Goal: Task Accomplishment & Management: Manage account settings

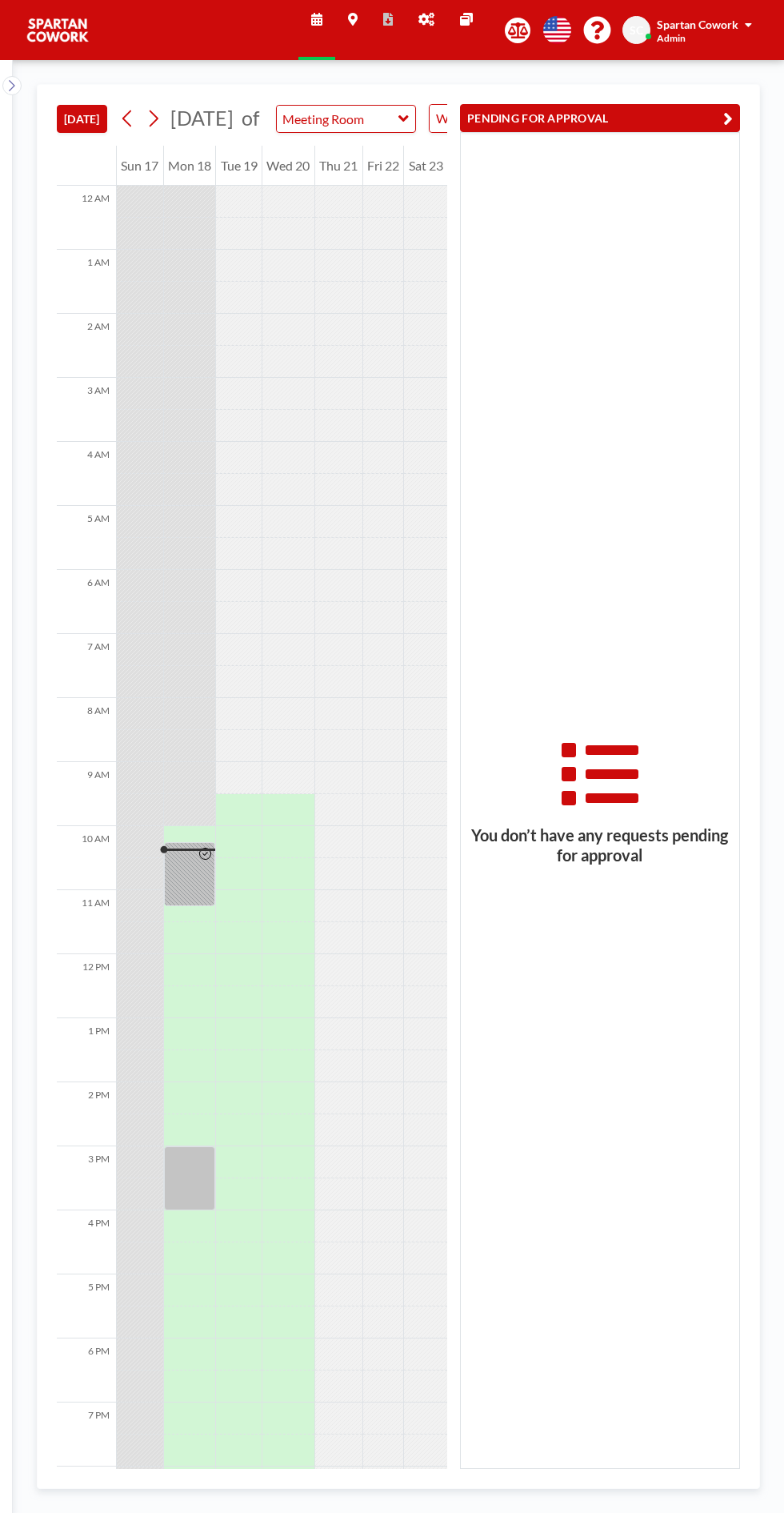
scroll to position [129, 0]
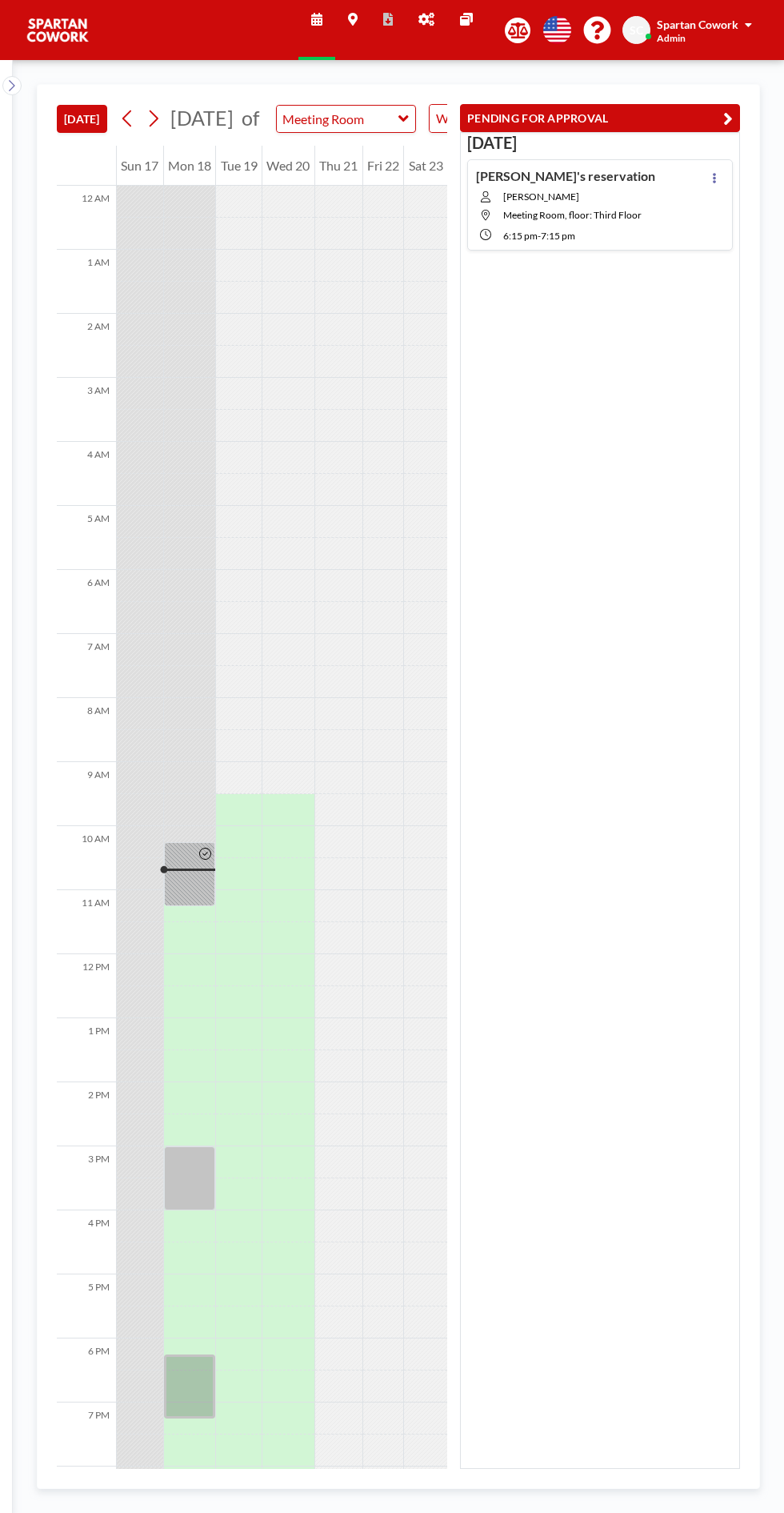
scroll to position [129, 0]
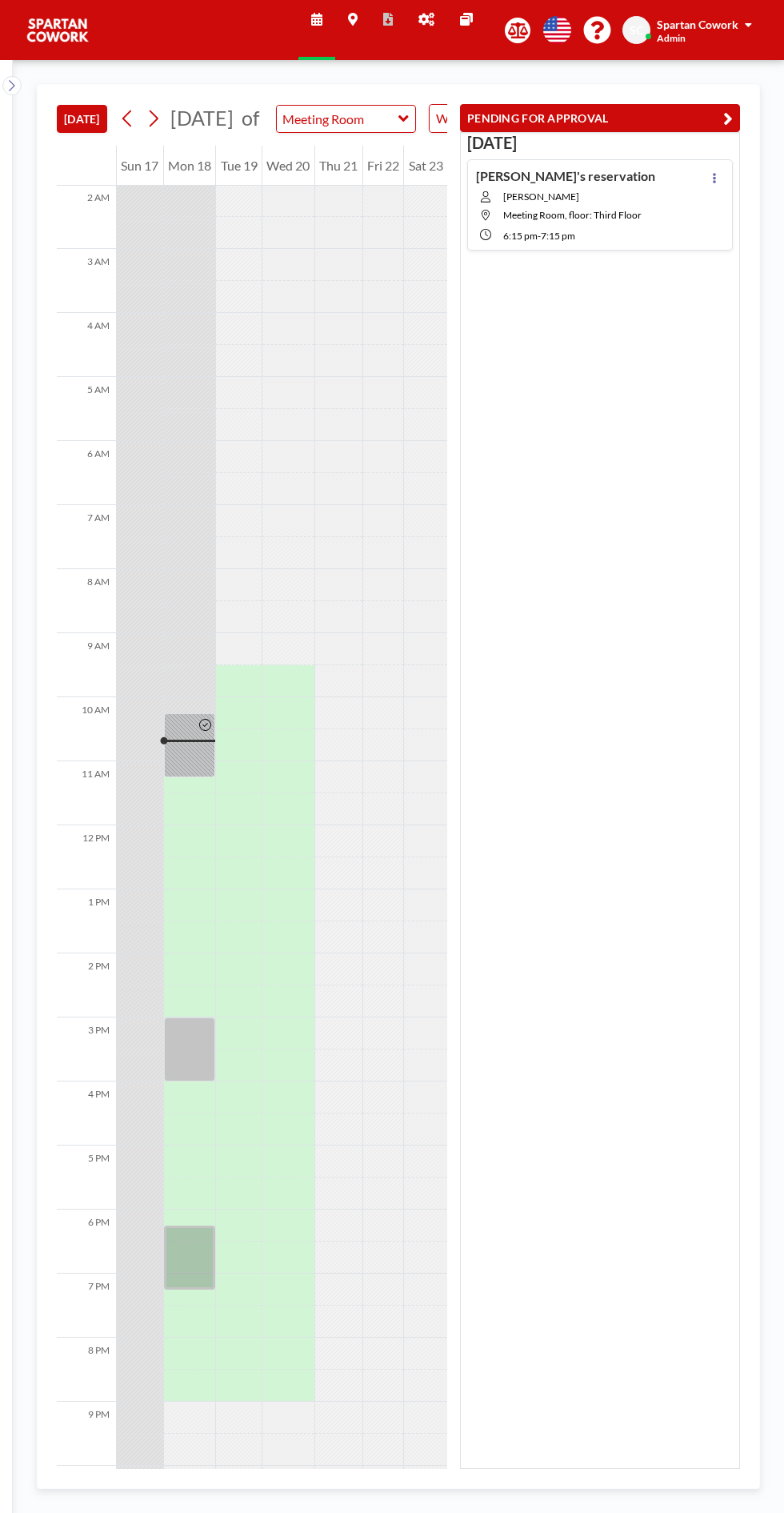
click at [722, 186] on div at bounding box center [714, 205] width 19 height 74
click at [721, 186] on div at bounding box center [714, 205] width 19 height 74
click at [709, 173] on button at bounding box center [714, 177] width 19 height 19
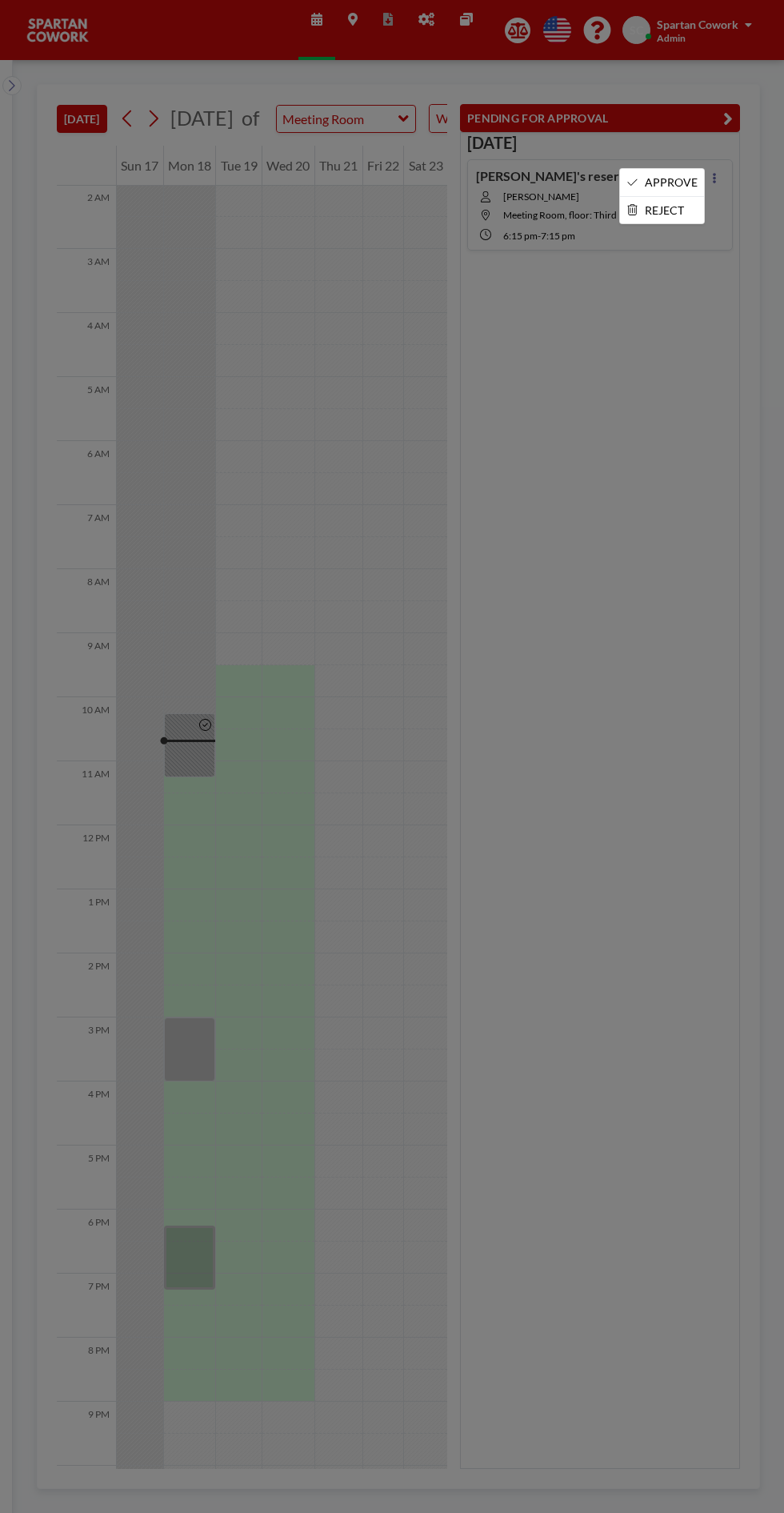
click at [669, 182] on li "APPROVE" at bounding box center [661, 182] width 84 height 27
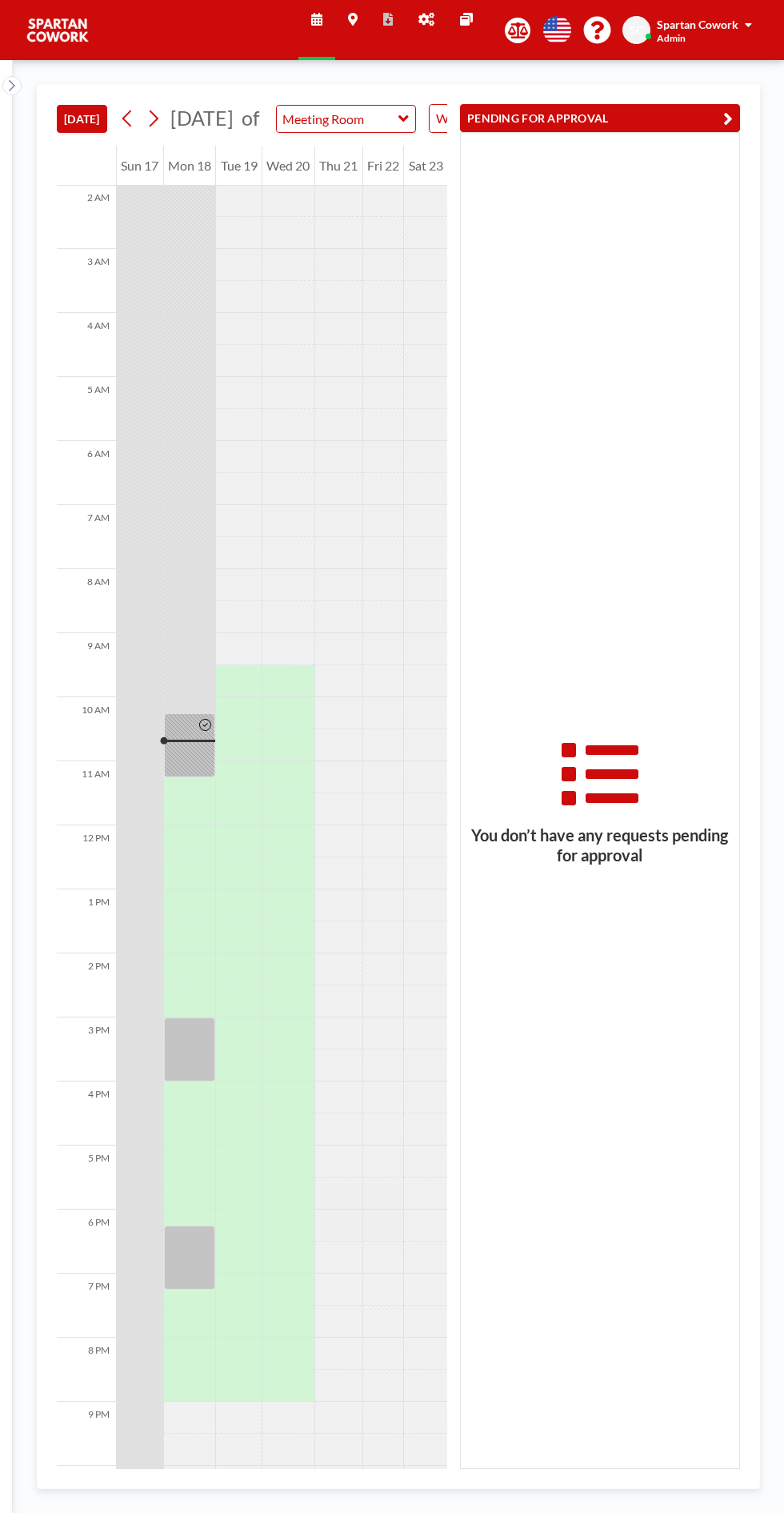
click at [198, 1060] on div at bounding box center [190, 1049] width 52 height 64
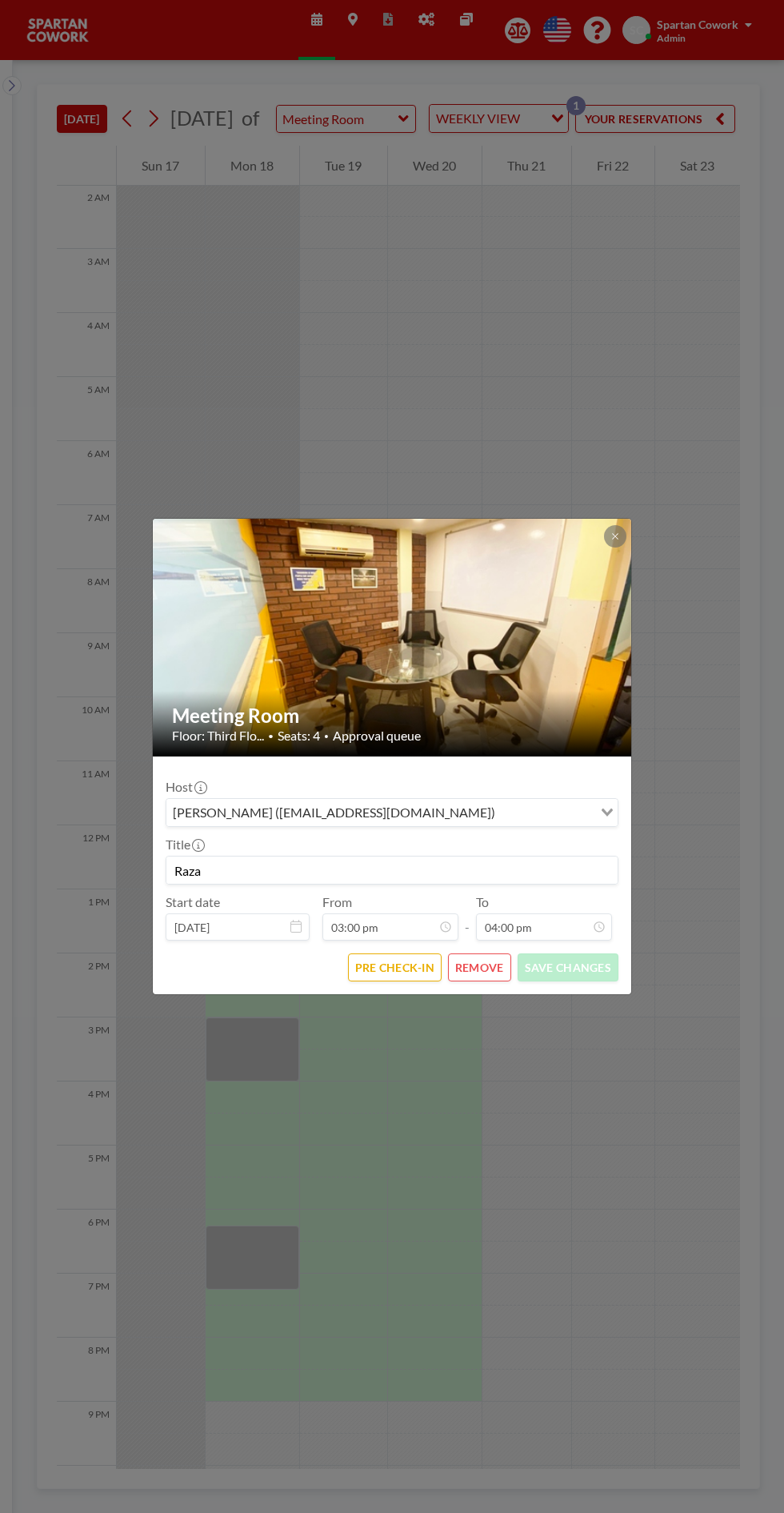
click at [621, 542] on button at bounding box center [615, 536] width 22 height 22
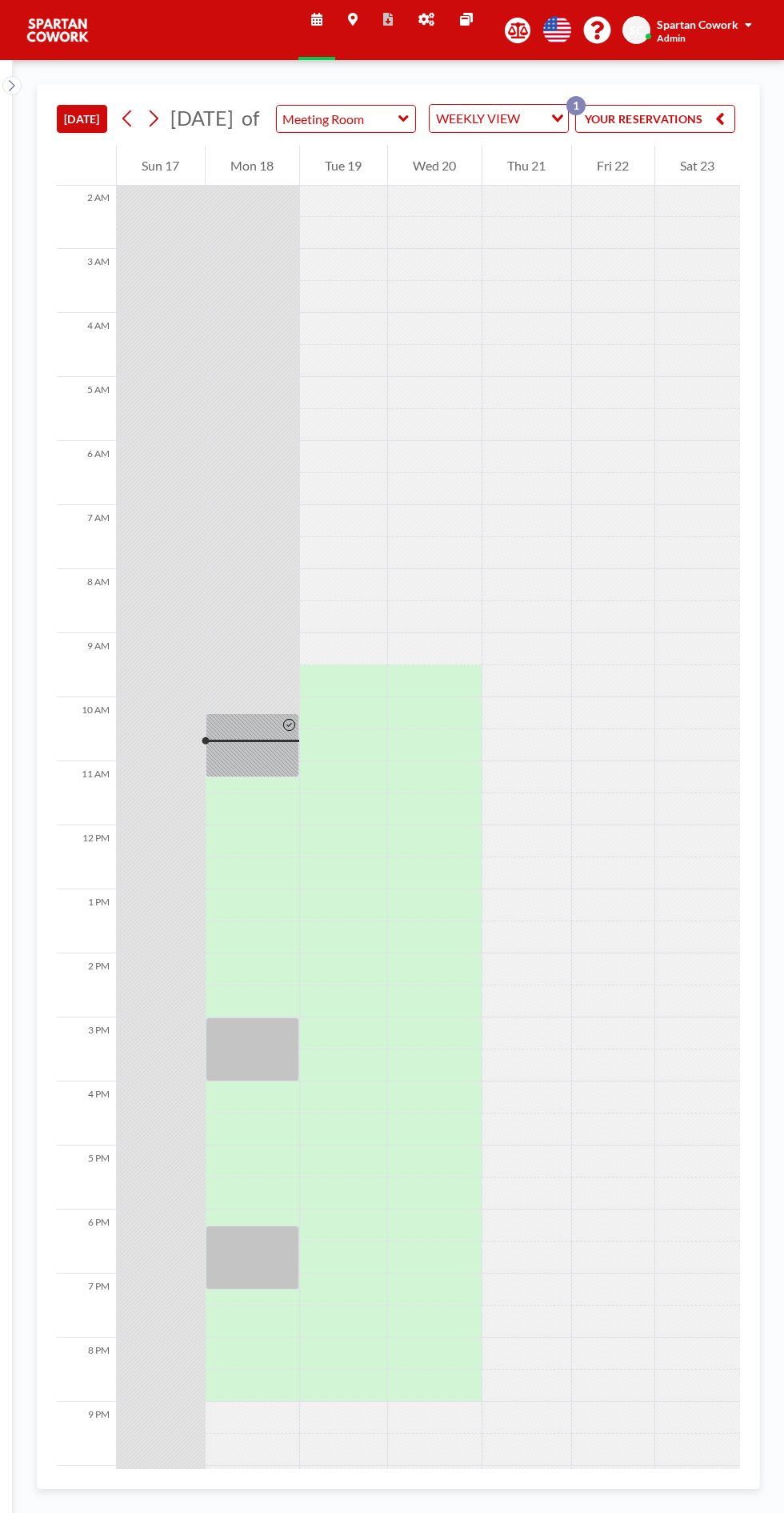
click at [264, 773] on div at bounding box center [252, 744] width 94 height 64
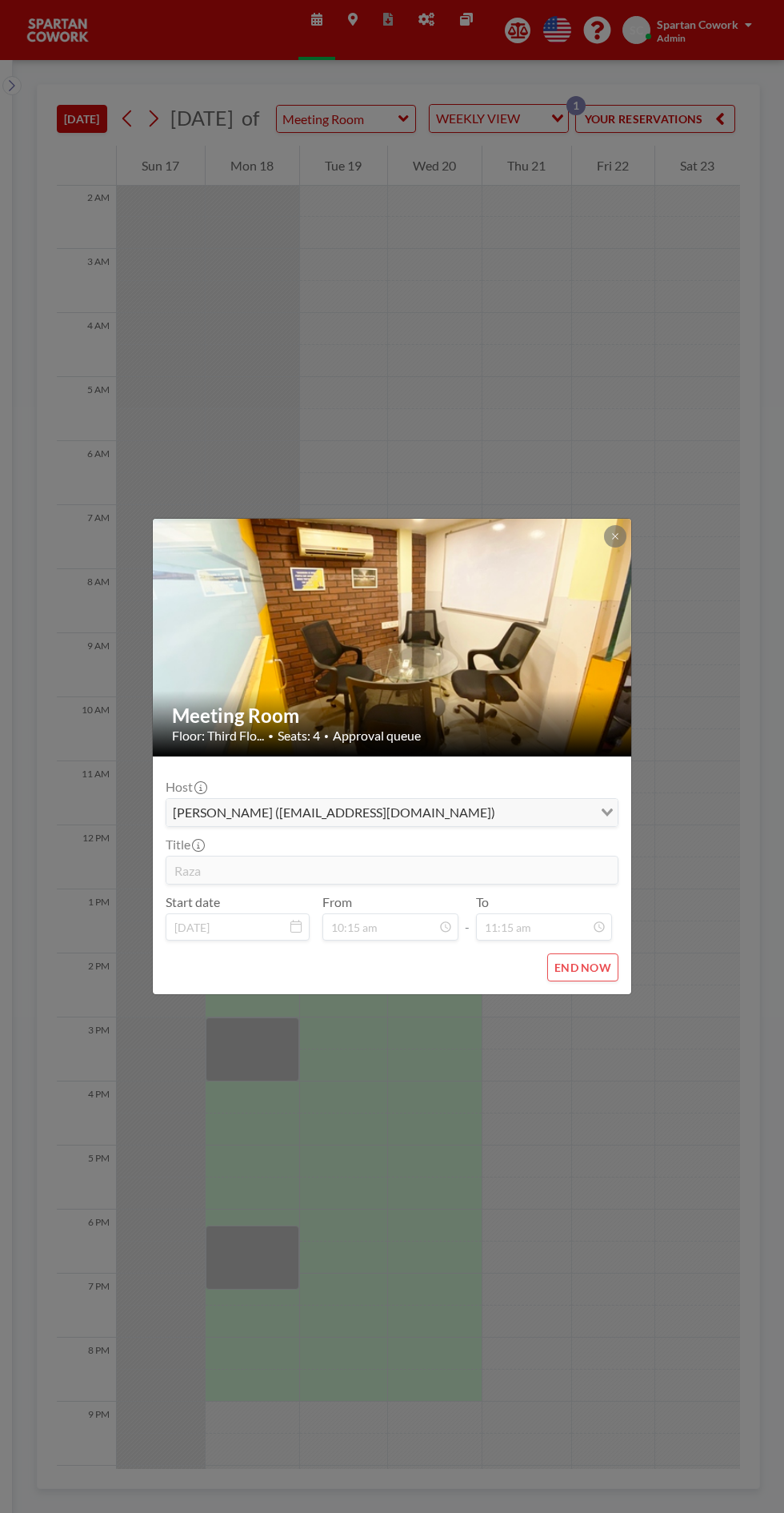
click at [615, 537] on icon at bounding box center [615, 536] width 6 height 6
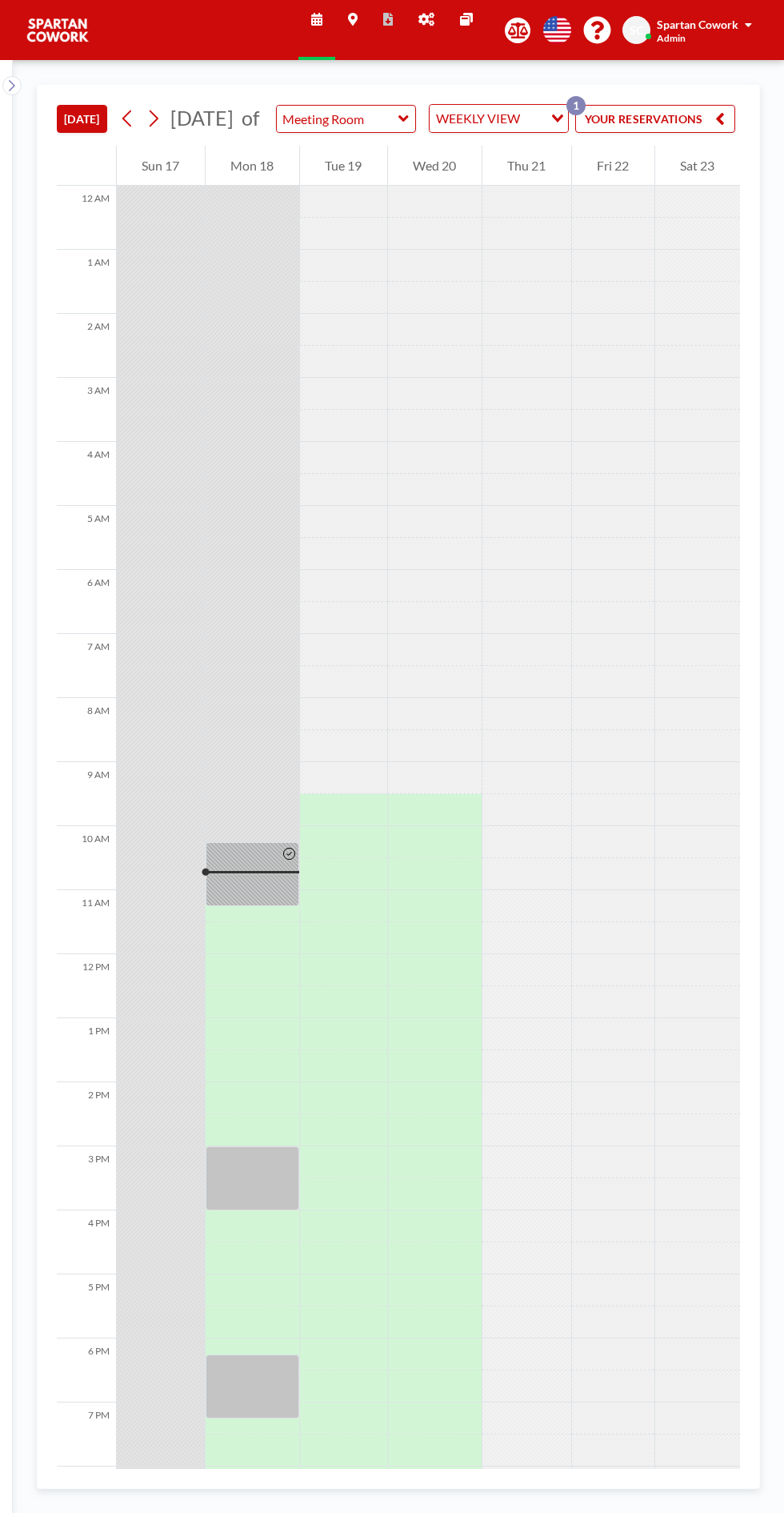
scroll to position [129, 0]
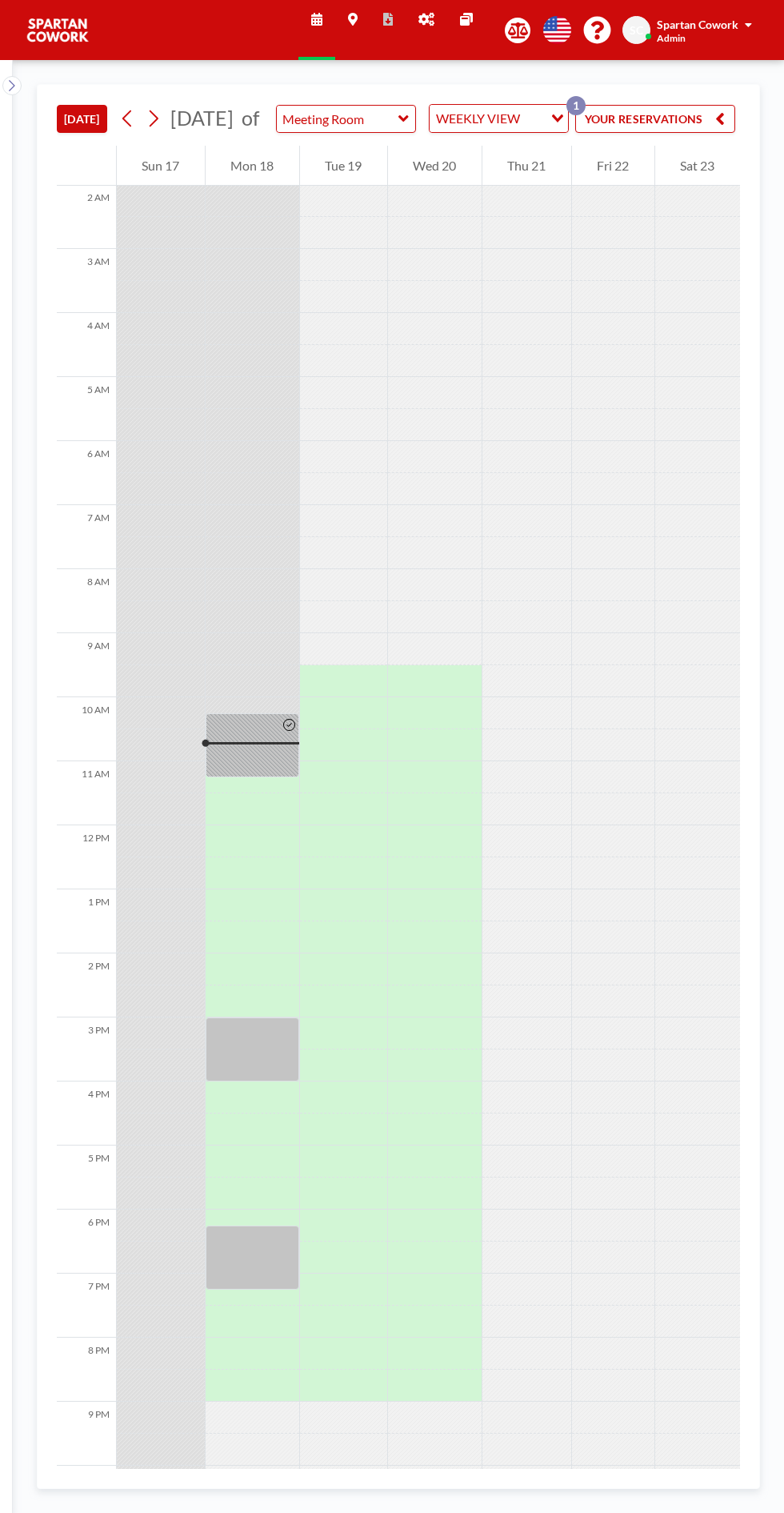
click at [271, 1289] on div at bounding box center [252, 1257] width 94 height 64
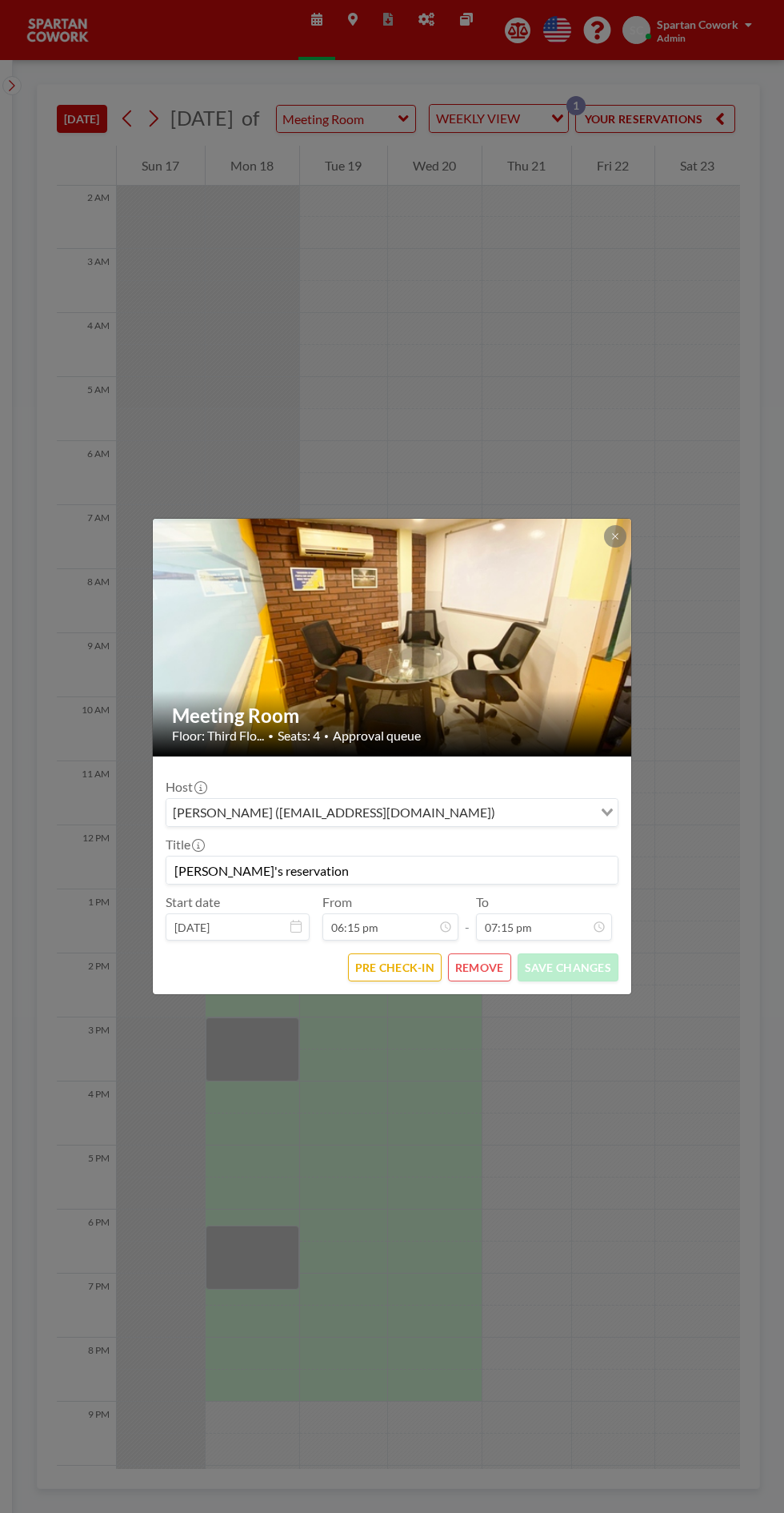
click at [615, 536] on icon at bounding box center [615, 536] width 6 height 6
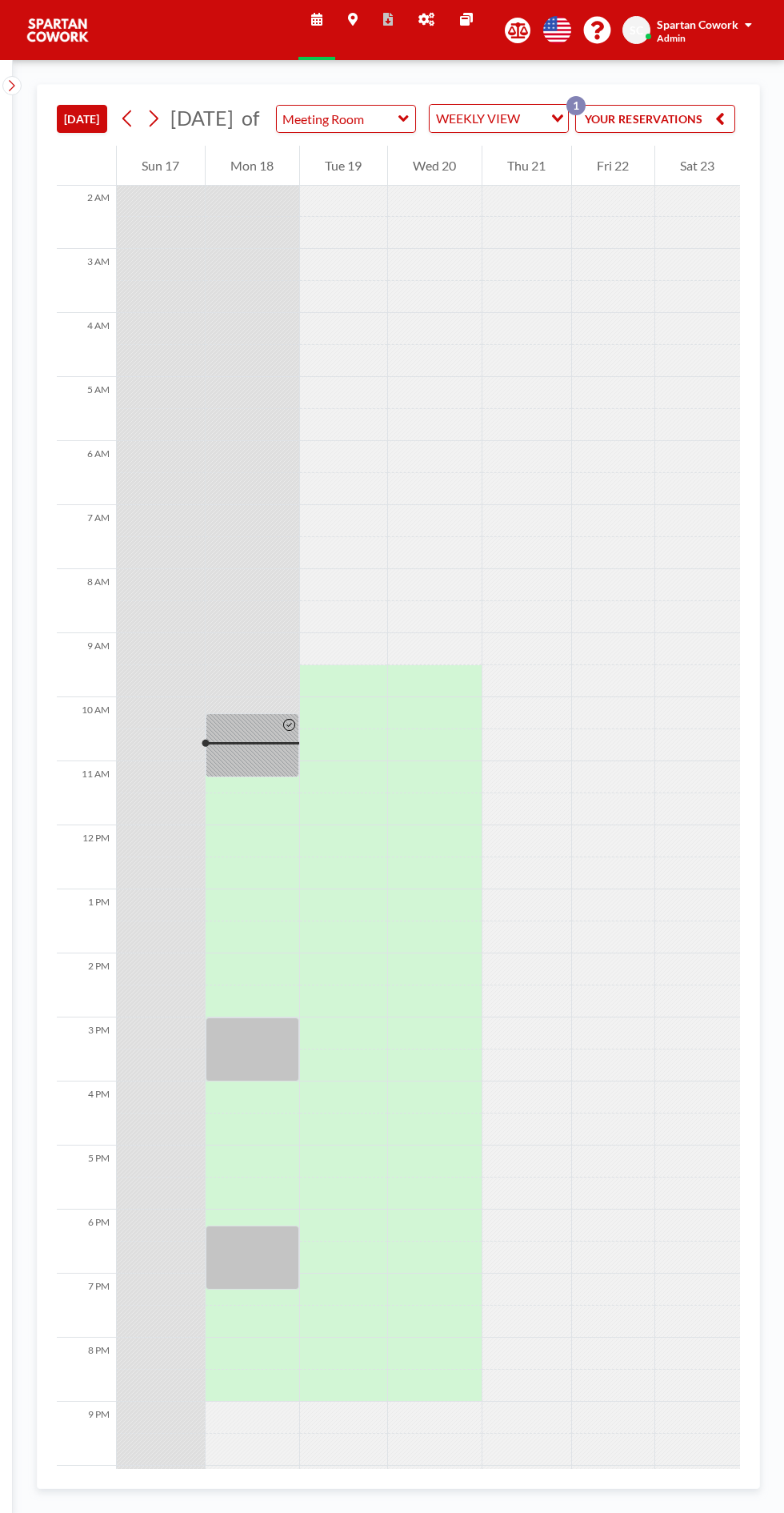
scroll to position [0, 179]
